Goal: Task Accomplishment & Management: Use online tool/utility

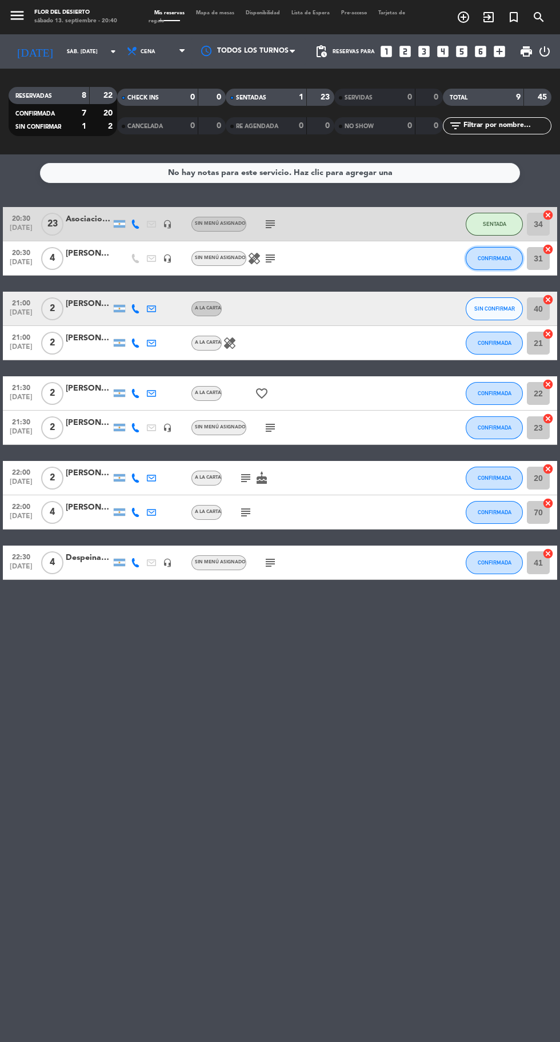
click at [502, 262] on button "CONFIRMADA" at bounding box center [494, 258] width 57 height 23
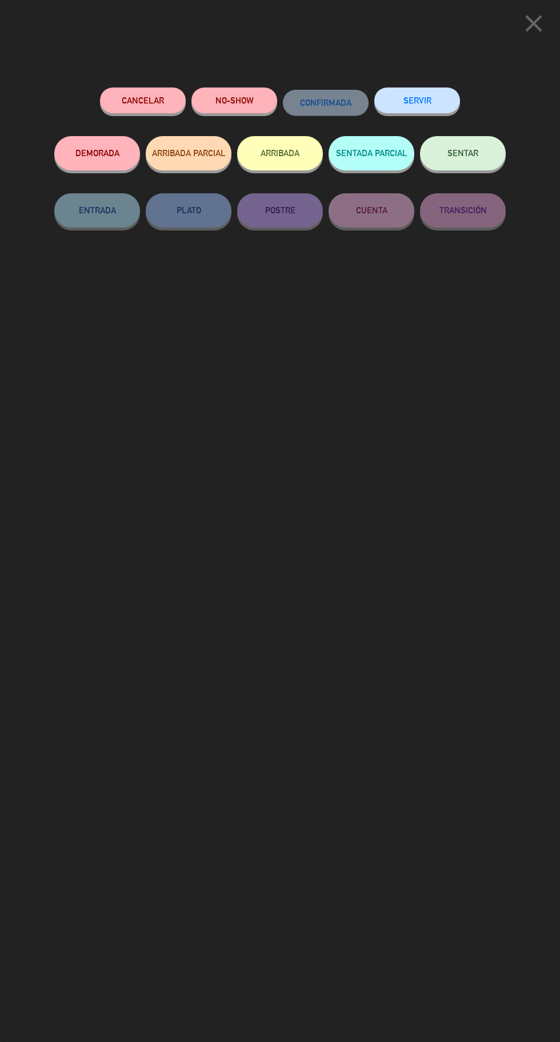
click at [93, 153] on button "DEMORADA" at bounding box center [97, 153] width 86 height 34
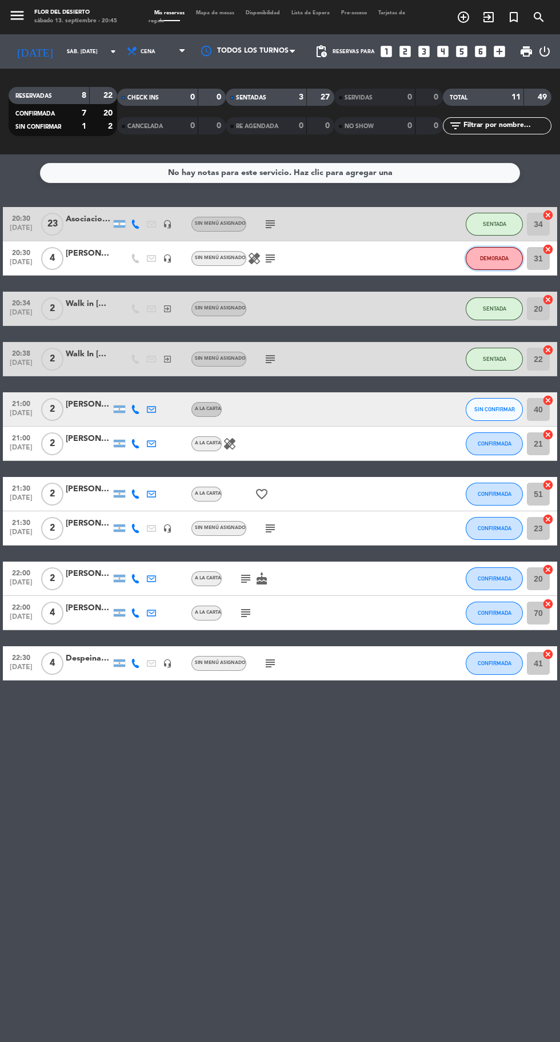
click at [489, 264] on button "DEMORADA" at bounding box center [494, 258] width 57 height 23
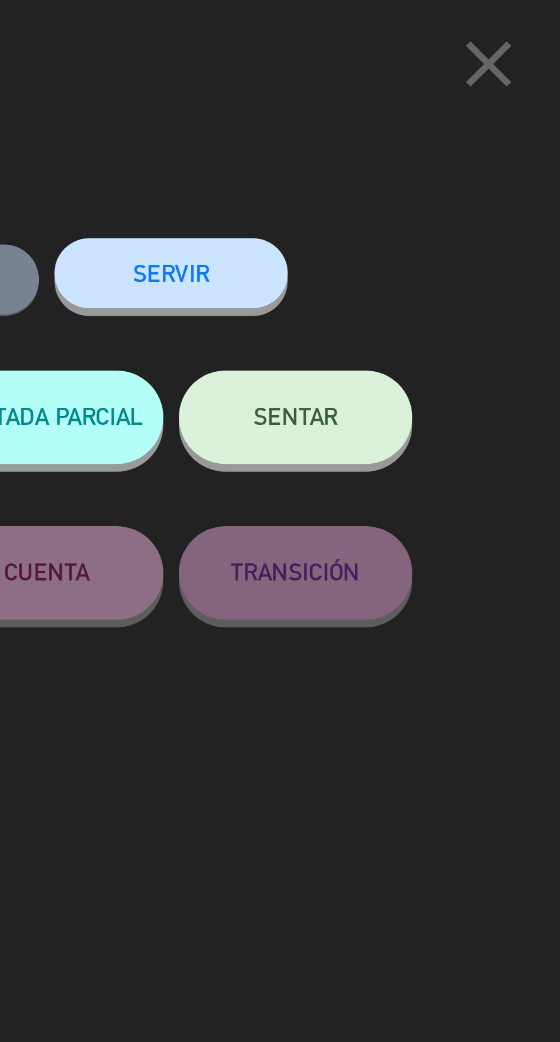
click at [475, 154] on span "SENTAR" at bounding box center [463, 153] width 31 height 10
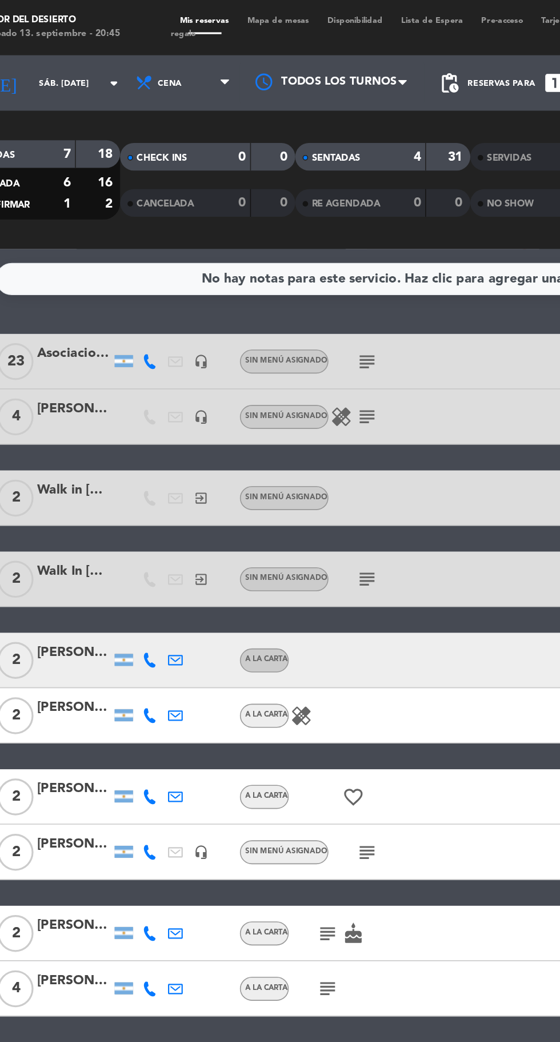
click at [150, 409] on icon at bounding box center [151, 409] width 9 height 9
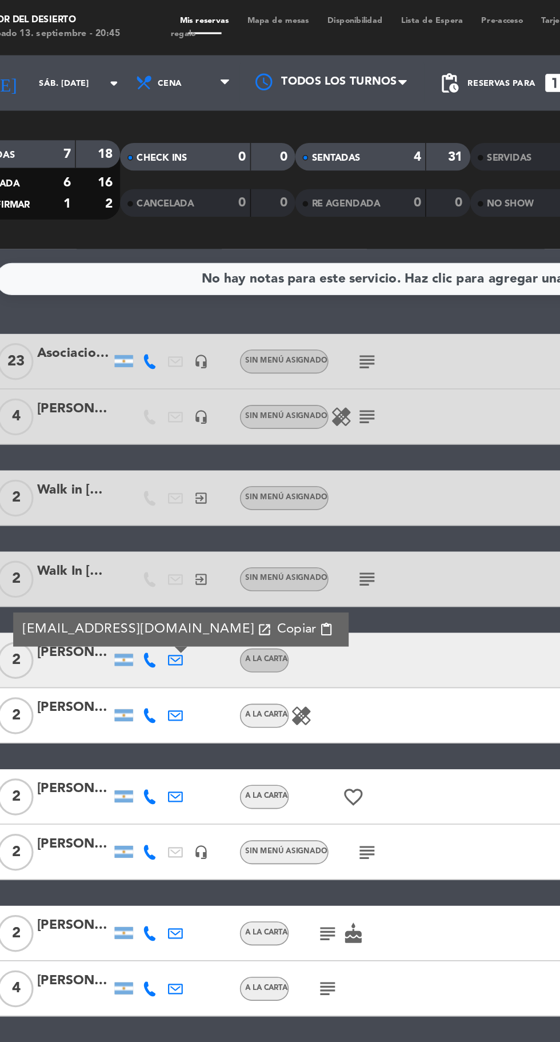
click at [192, 439] on div "A LA CARTA" at bounding box center [207, 443] width 30 height 15
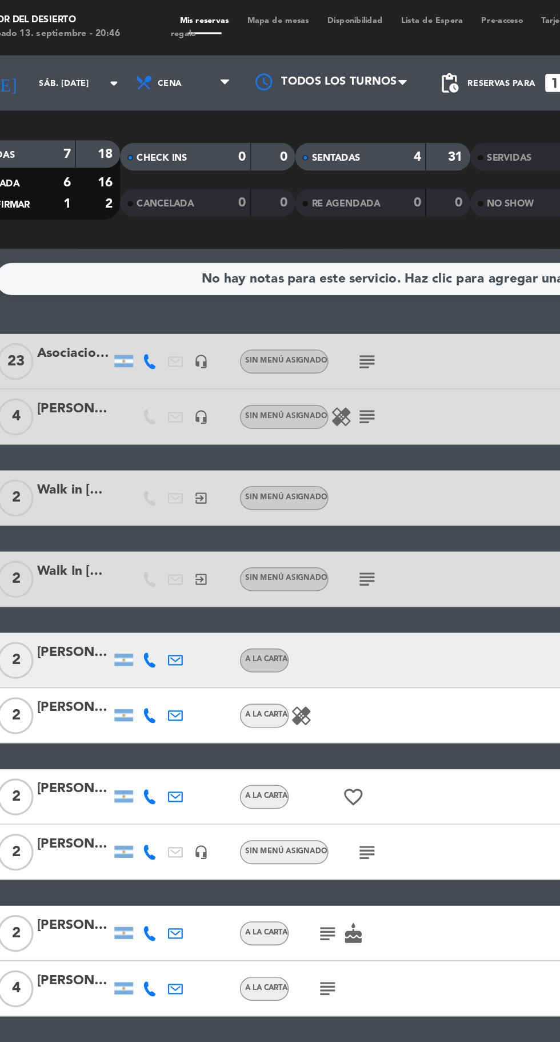
click at [135, 407] on icon at bounding box center [135, 409] width 9 height 9
click at [161, 391] on div "20:30 [DATE] Asociacion Hockey headset_mic Sin menú asignado subject SENTADA 34…" at bounding box center [280, 444] width 555 height 474
click at [137, 412] on icon at bounding box center [135, 409] width 9 height 9
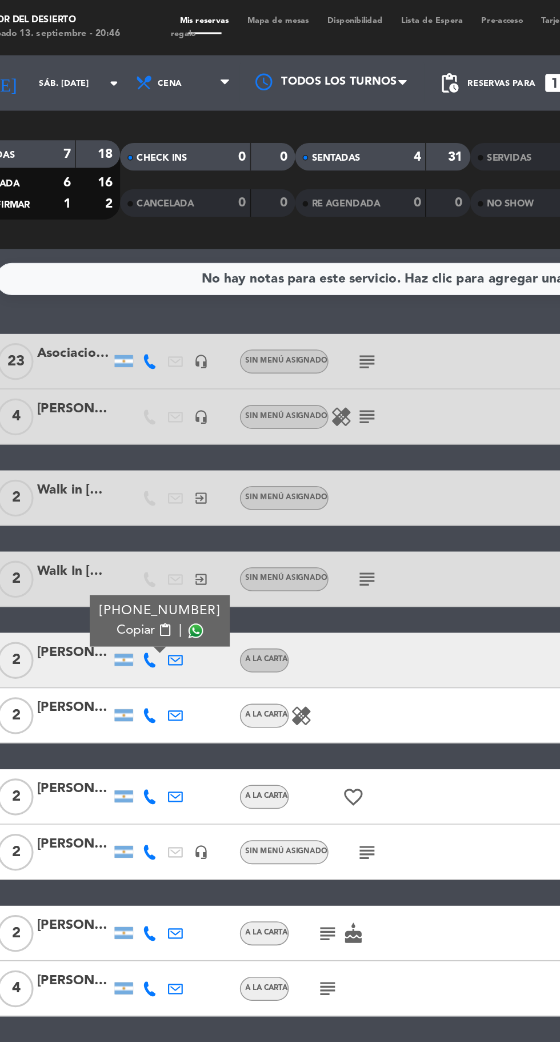
click at [160, 393] on span at bounding box center [164, 391] width 9 height 9
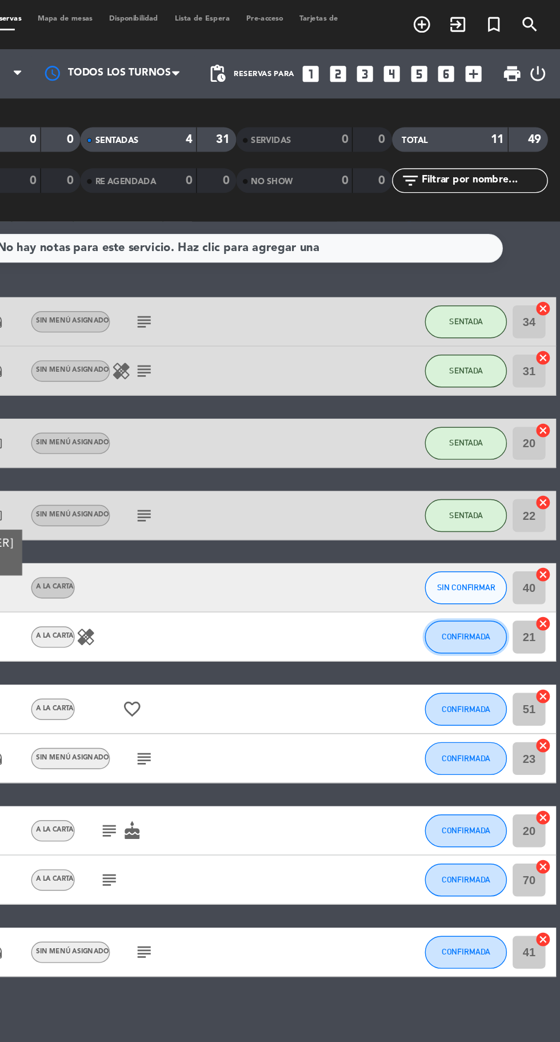
click at [485, 440] on span "CONFIRMADA" at bounding box center [495, 443] width 34 height 6
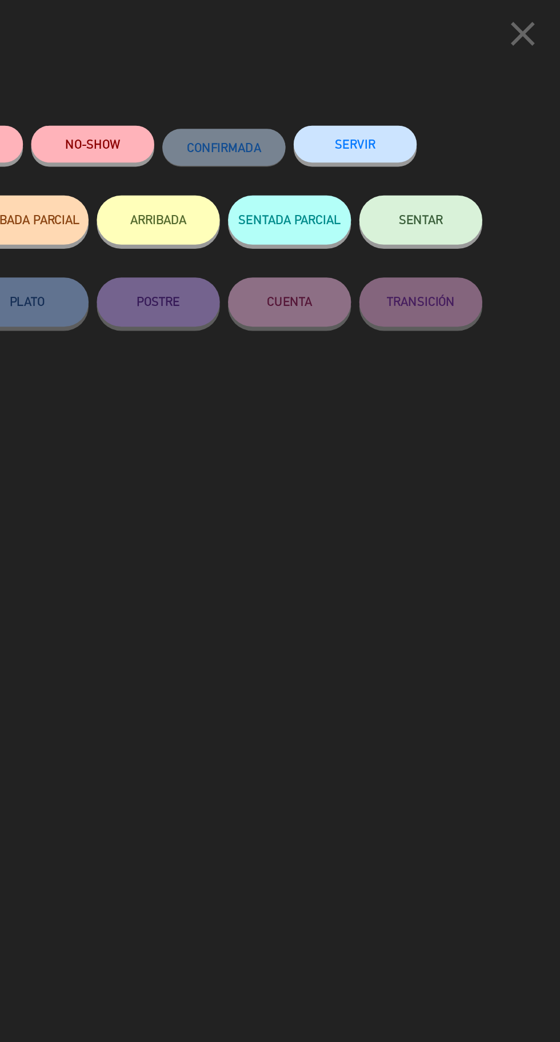
click at [477, 154] on span "SENTAR" at bounding box center [463, 153] width 31 height 10
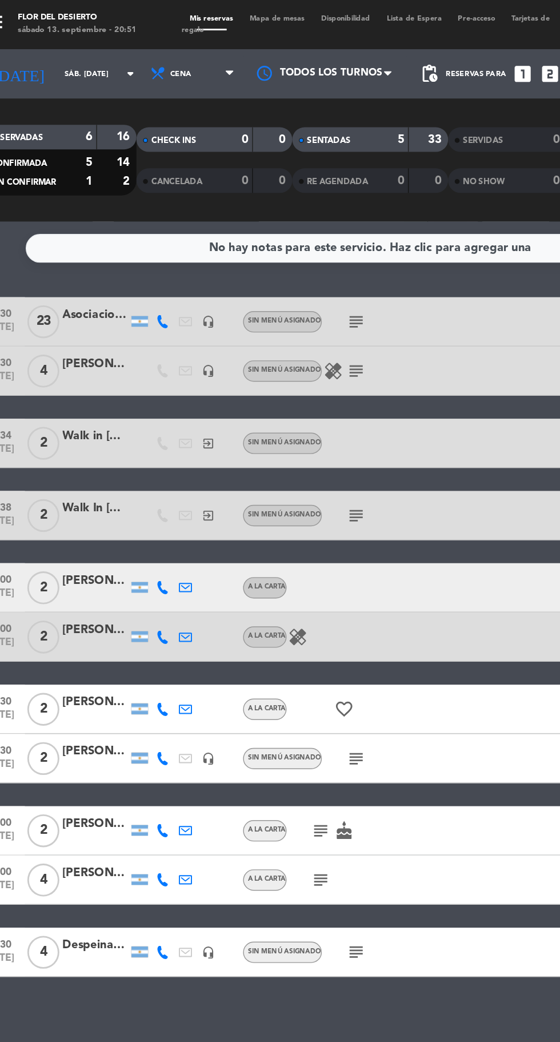
click at [208, 13] on span "Mapa de mesas" at bounding box center [215, 12] width 50 height 5
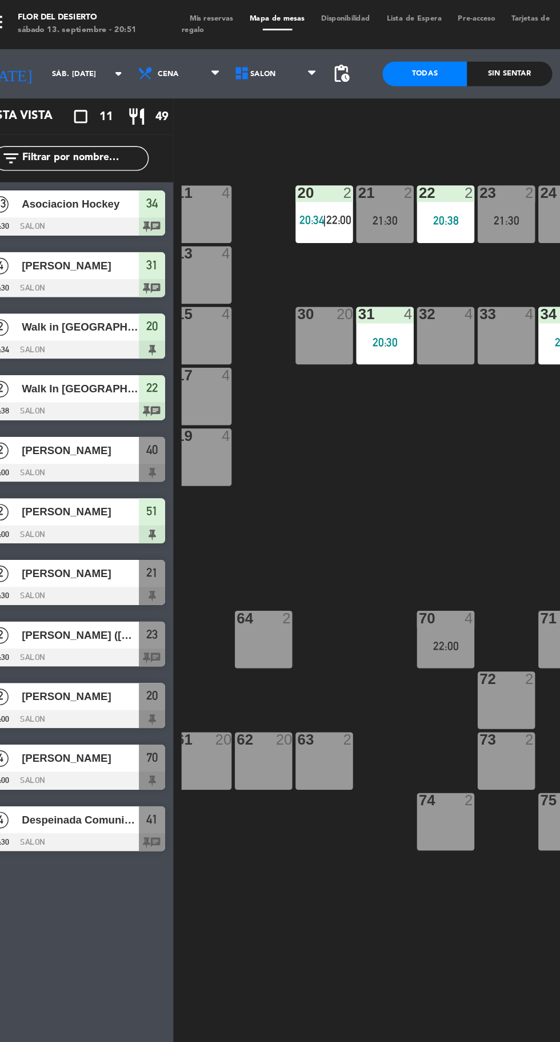
scroll to position [0, 43]
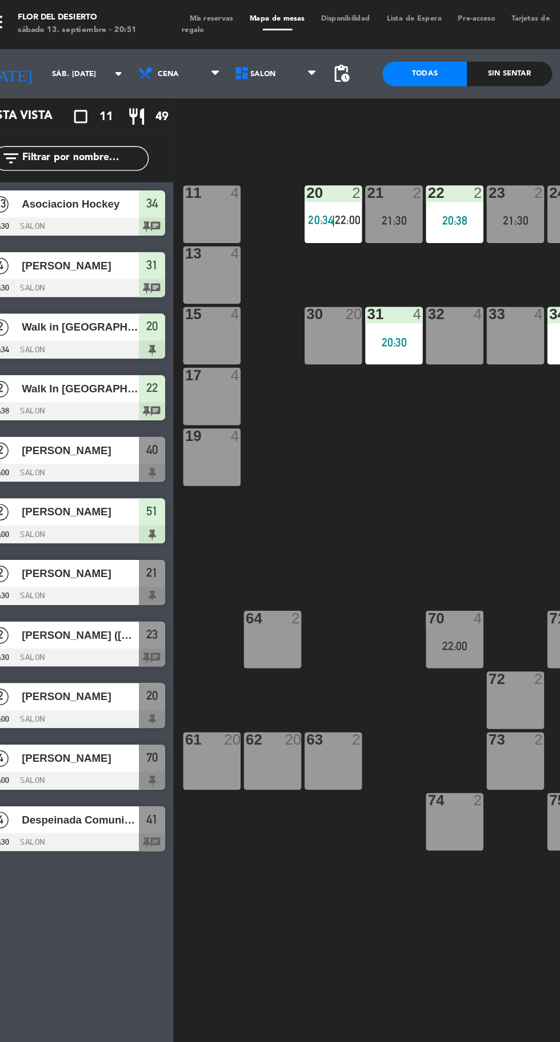
click at [264, 540] on div "63 2" at bounding box center [254, 530] width 40 height 40
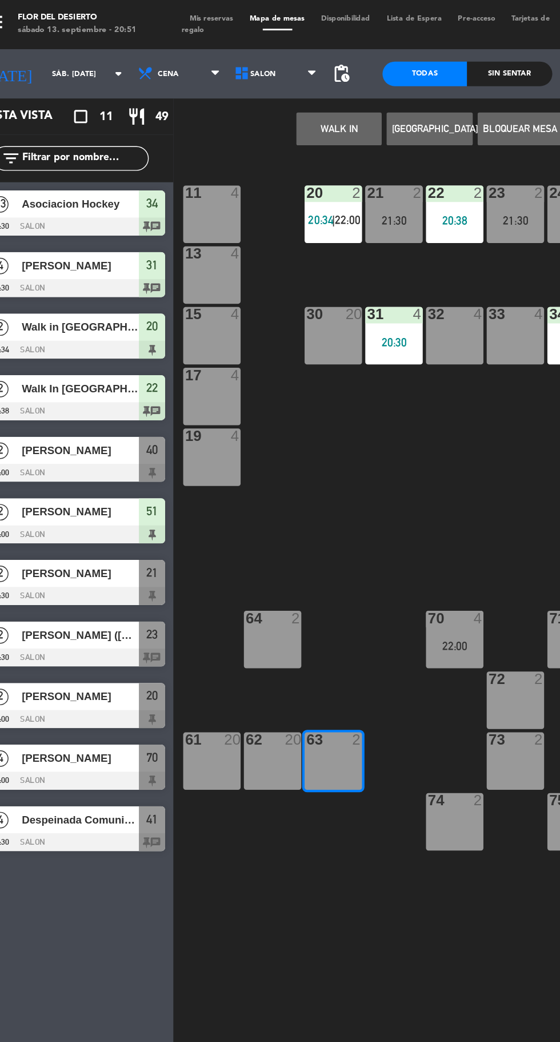
click at [261, 79] on button "WALK IN" at bounding box center [258, 89] width 59 height 23
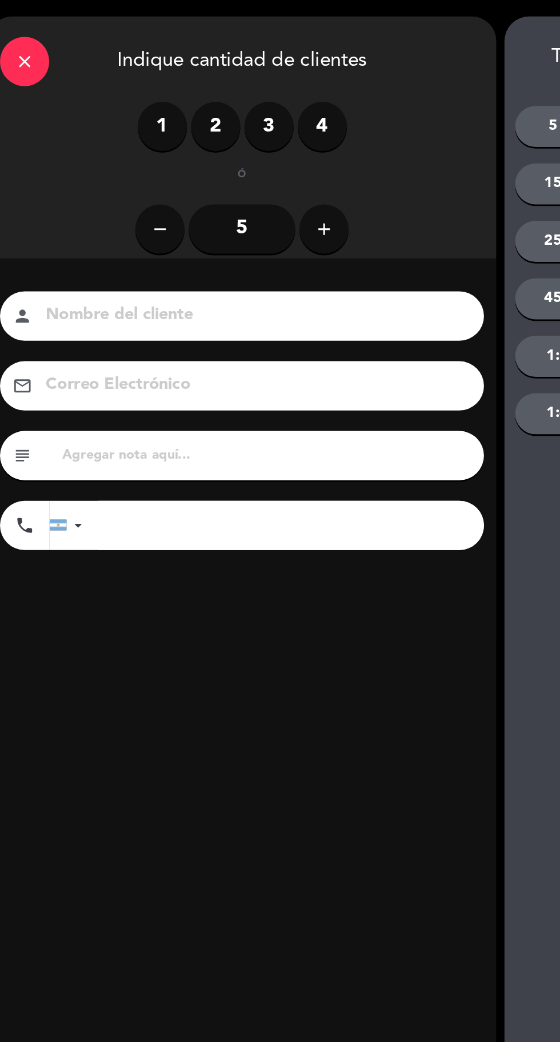
click at [174, 90] on label "2" at bounding box center [170, 88] width 34 height 34
click at [182, 218] on input at bounding box center [197, 220] width 292 height 20
type input "Hotel Provincial"
click at [83, 319] on input "text" at bounding box center [205, 317] width 287 height 16
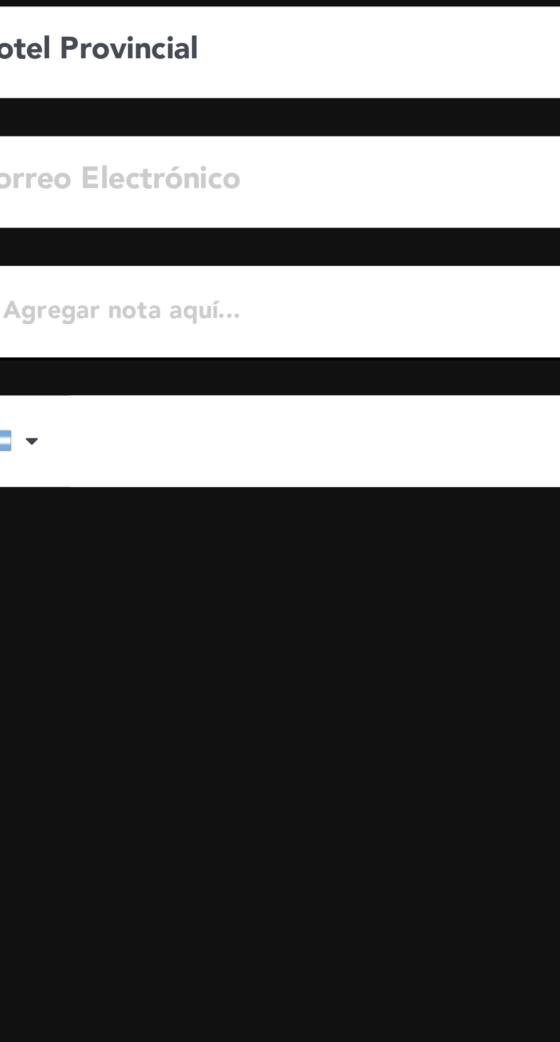
click at [84, 319] on input "text" at bounding box center [205, 317] width 287 height 16
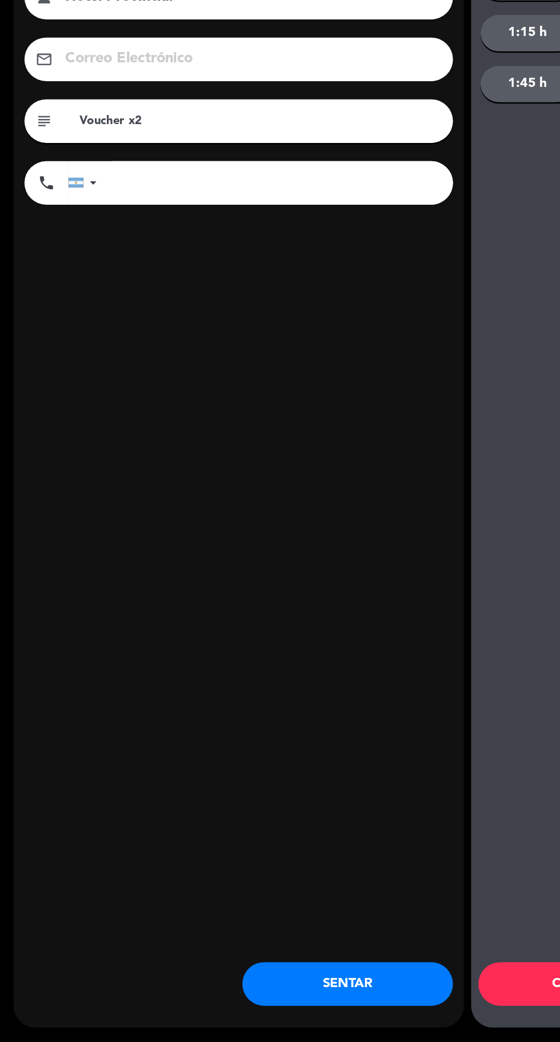
type input "Voucher x2"
click at [302, 998] on button "SENTAR" at bounding box center [275, 996] width 166 height 34
